Goal: Task Accomplishment & Management: Use online tool/utility

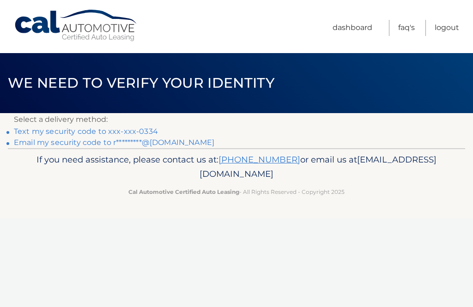
click at [67, 129] on link "Text my security code to xxx-xxx-0334" at bounding box center [86, 131] width 144 height 9
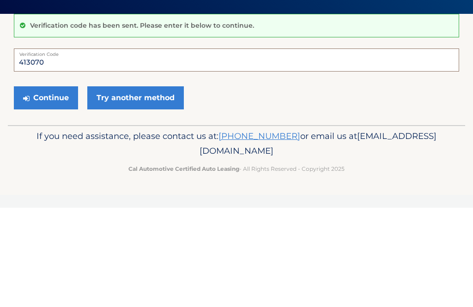
type input "413070"
click at [57, 186] on button "Continue" at bounding box center [46, 197] width 64 height 23
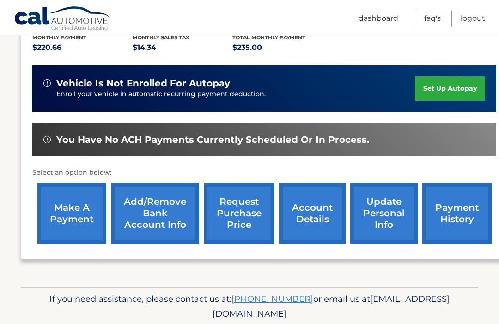
scroll to position [202, 0]
click at [69, 207] on link "make a payment" at bounding box center [71, 213] width 69 height 61
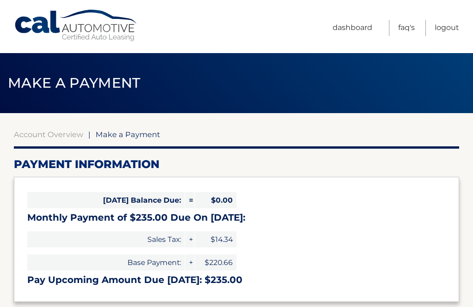
select select "M2E4ZjQzZGUtOGIzNy00Yjc3LWFkOTktZDQzN2UwYTA0Mzc2"
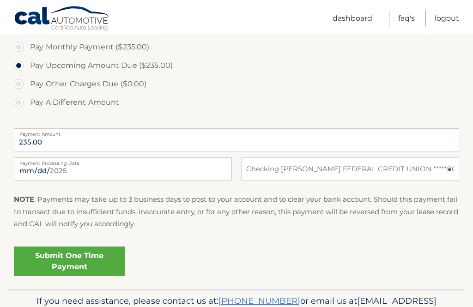
scroll to position [300, 0]
click at [68, 256] on link "Submit One Time Payment" at bounding box center [69, 262] width 111 height 30
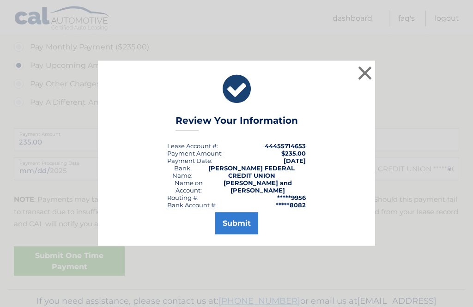
scroll to position [301, 0]
click at [239, 235] on button "Submit" at bounding box center [236, 224] width 43 height 22
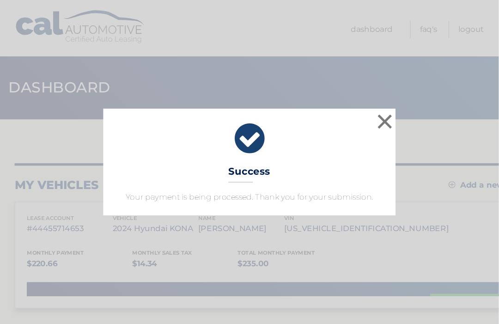
scroll to position [3, 0]
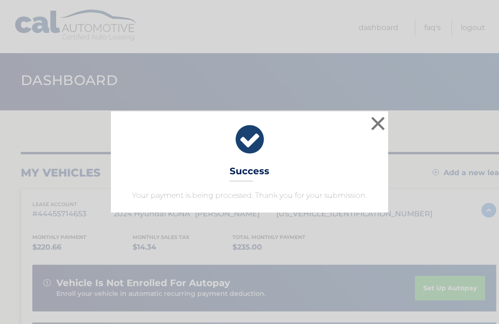
click at [379, 123] on button "×" at bounding box center [378, 123] width 18 height 18
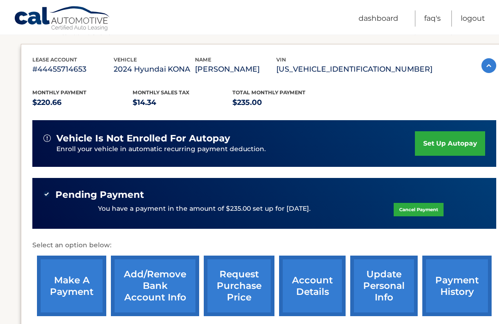
scroll to position [148, 0]
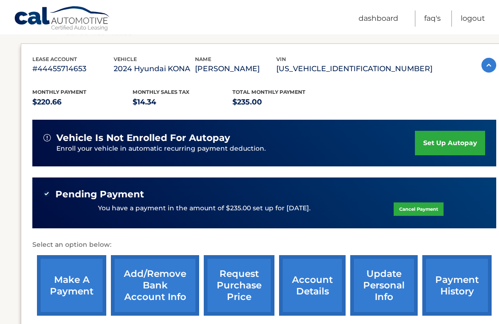
click at [473, 16] on link "Logout" at bounding box center [473, 19] width 25 height 16
